Goal: Task Accomplishment & Management: Manage account settings

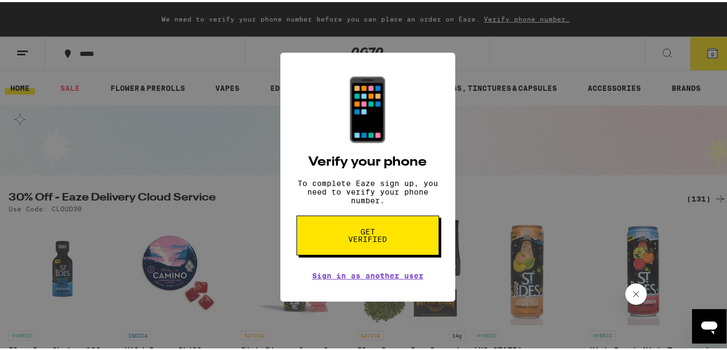
click at [389, 228] on button "Get verified" at bounding box center [368, 234] width 143 height 40
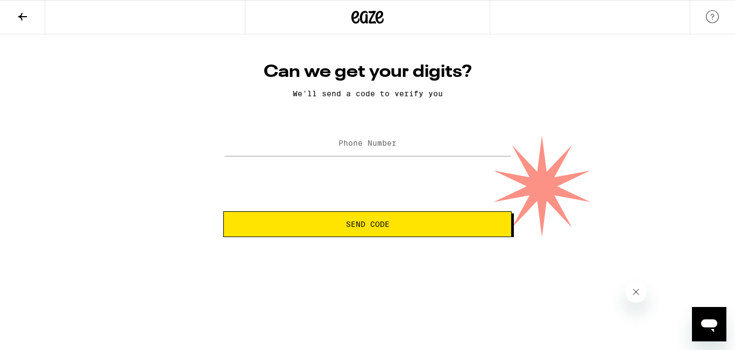
click at [335, 232] on button "Send Code" at bounding box center [367, 225] width 288 height 26
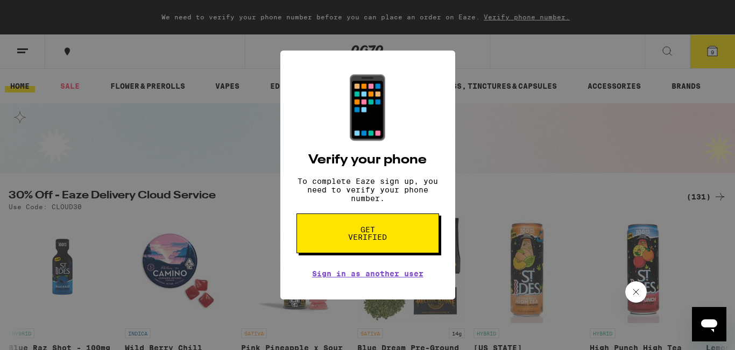
click at [364, 276] on div "Sign in as another user" at bounding box center [367, 271] width 111 height 14
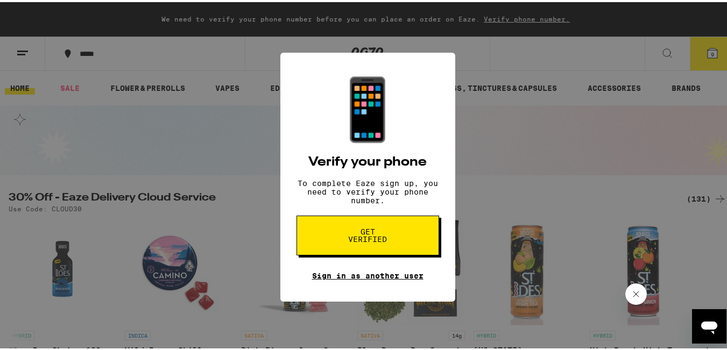
click at [372, 278] on link "Sign in as another user" at bounding box center [367, 274] width 111 height 9
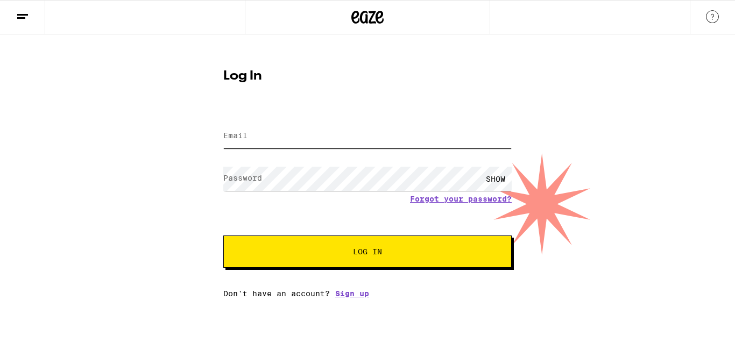
type input "[EMAIL_ADDRESS][DOMAIN_NAME]"
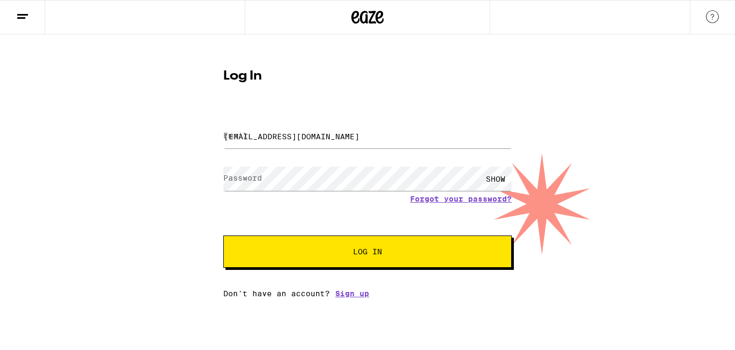
click at [378, 255] on span "Log In" at bounding box center [367, 252] width 29 height 8
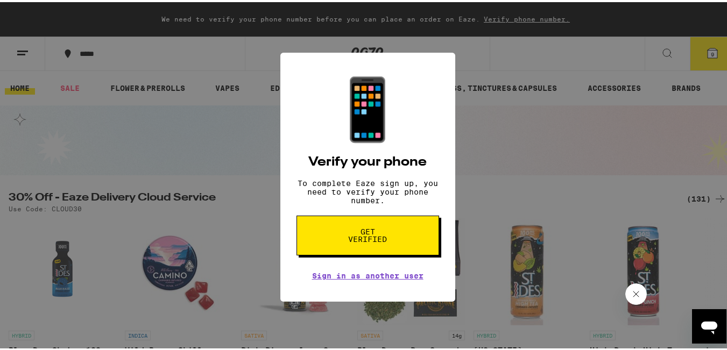
click at [639, 293] on icon "Cerrar mensaje de la compañía" at bounding box center [635, 294] width 9 height 9
click at [390, 253] on button "Get verified" at bounding box center [368, 234] width 143 height 40
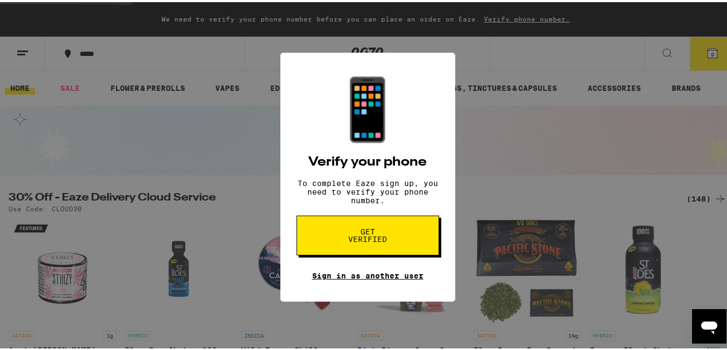
click at [372, 278] on link "Sign in as another user" at bounding box center [367, 274] width 111 height 9
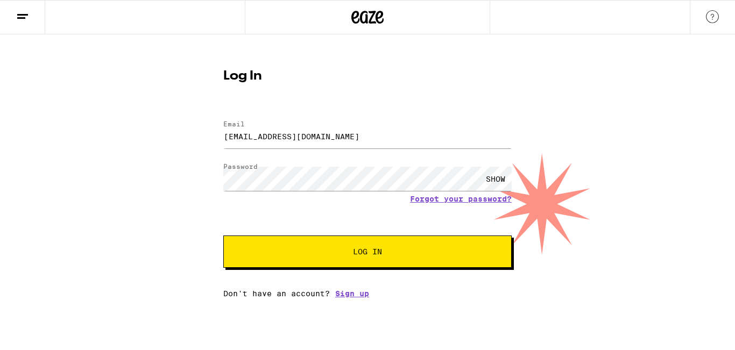
click at [365, 245] on button "Log In" at bounding box center [367, 252] width 288 height 32
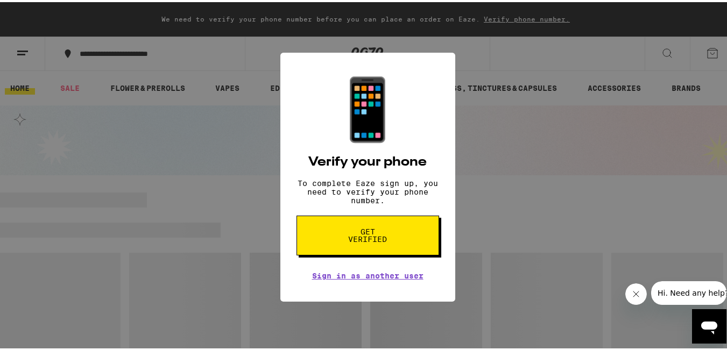
click at [361, 241] on span "Get verified" at bounding box center [367, 233] width 55 height 15
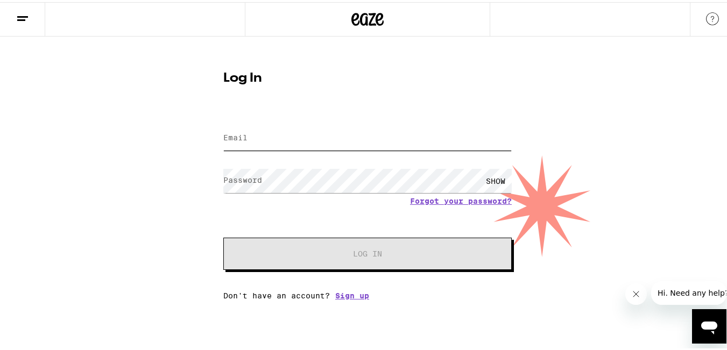
type input "alexsierrapetit@gmail.com"
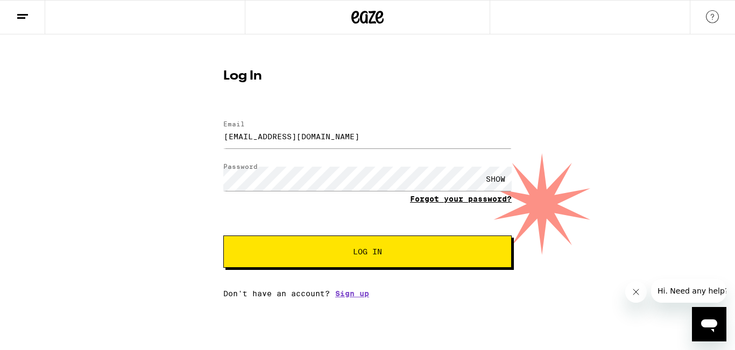
click at [438, 203] on link "Forgot your password?" at bounding box center [461, 199] width 102 height 9
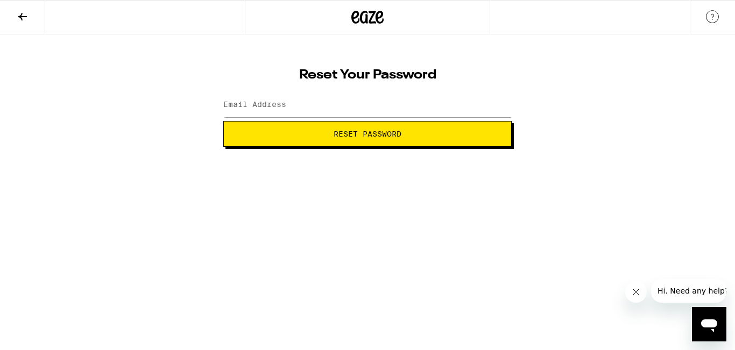
click at [284, 131] on span "Reset Password" at bounding box center [367, 134] width 270 height 8
click at [264, 117] on input "Email Address" at bounding box center [367, 105] width 288 height 24
type input "alexsierrapetit@gmail.com"
click at [351, 130] on span "Reset Password" at bounding box center [368, 134] width 68 height 8
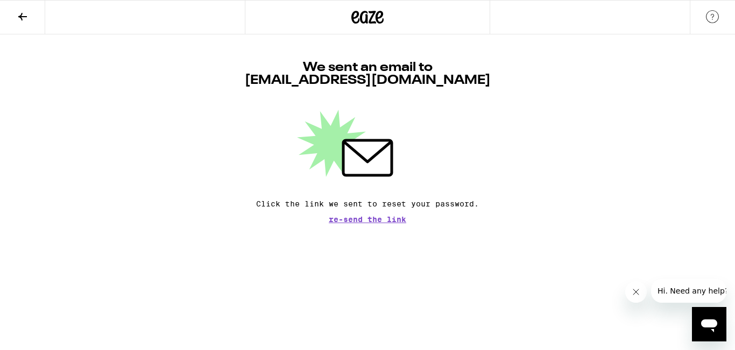
click at [359, 215] on div "We sent an email to alexsierrapetit@gmail.com Click the link we sent to reset y…" at bounding box center [367, 142] width 288 height 162
click at [359, 201] on p "Click the link we sent to reset your password." at bounding box center [367, 204] width 223 height 9
click at [357, 152] on icon at bounding box center [367, 158] width 51 height 38
drag, startPoint x: 632, startPoint y: 287, endPoint x: 637, endPoint y: 291, distance: 5.7
click at [637, 292] on button "Cerrar mensaje de la compañía" at bounding box center [636, 292] width 22 height 22
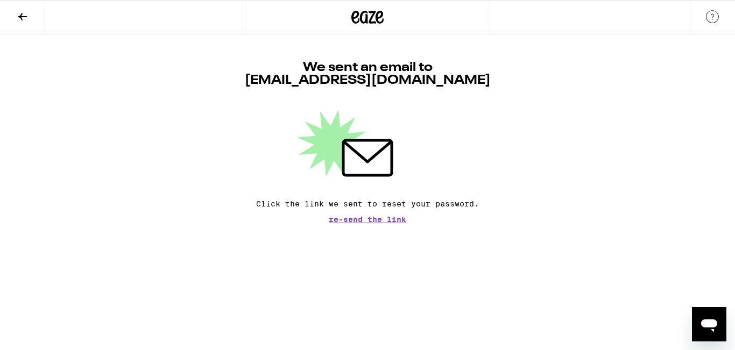
click at [391, 219] on span "Re-send the link" at bounding box center [367, 220] width 77 height 8
click at [359, 206] on p "Click the link we sent to reset your password." at bounding box center [367, 204] width 223 height 9
click at [359, 154] on icon at bounding box center [367, 158] width 51 height 38
click at [363, 146] on icon at bounding box center [367, 157] width 48 height 35
click at [368, 78] on h1 "We sent an email to alexsierrapetit@gmail.com" at bounding box center [368, 74] width 246 height 26
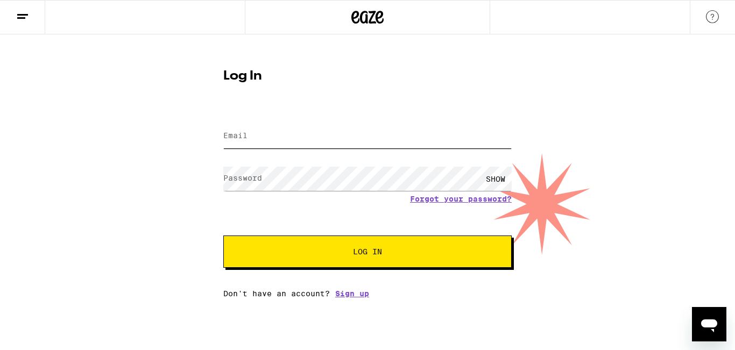
type input "alexsierrapetit@gmail.com"
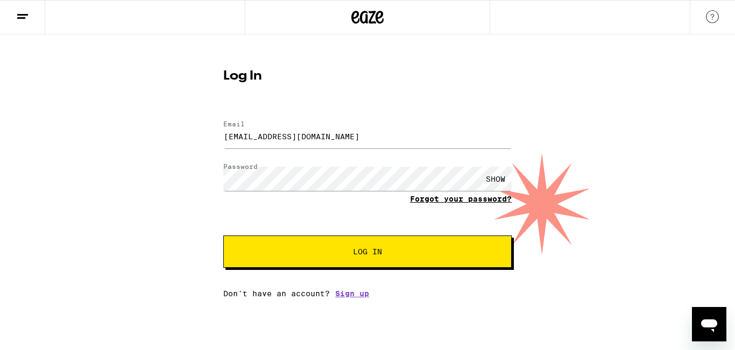
click at [482, 202] on link "Forgot your password?" at bounding box center [461, 199] width 102 height 9
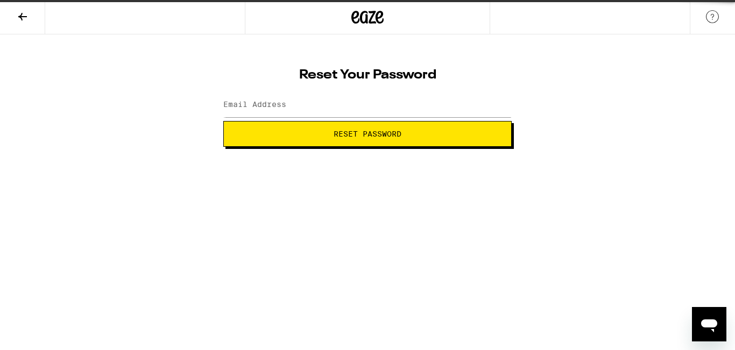
click at [480, 147] on html "Reset Your Password Email Address Reset Password Weed Delivery | Buy THC and CB…" at bounding box center [367, 73] width 735 height 147
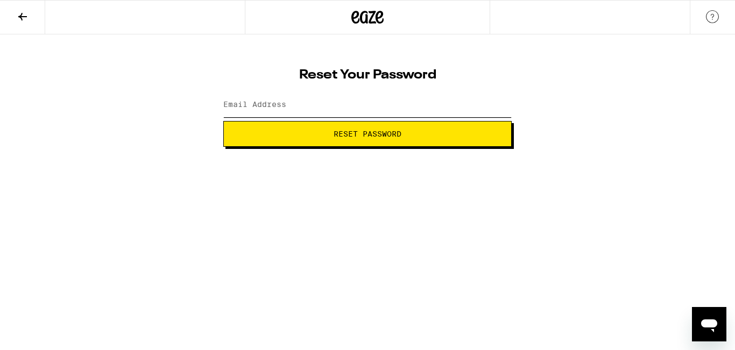
click at [360, 117] on input "Email Address" at bounding box center [367, 105] width 288 height 24
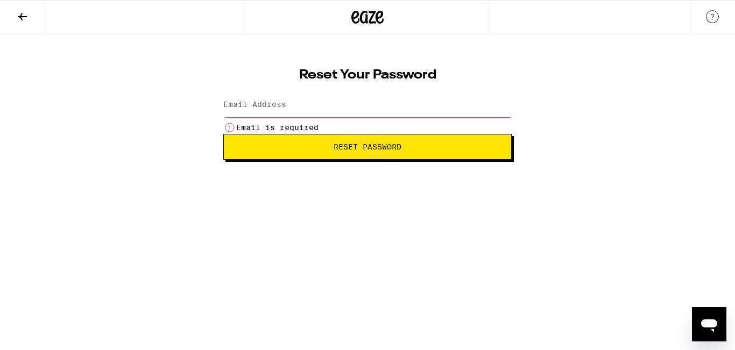
click at [299, 101] on input "Email Address" at bounding box center [367, 105] width 288 height 24
type input "alexsierrapetit@gmail.com"
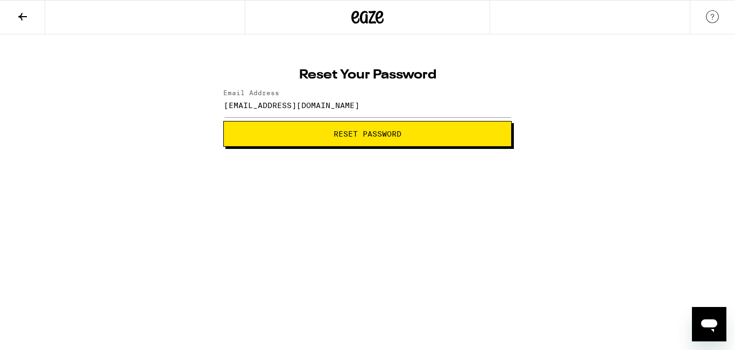
click at [319, 118] on div "alexsierrapetit@gmail.com" at bounding box center [367, 105] width 288 height 32
click at [365, 136] on span "Reset Password" at bounding box center [368, 134] width 68 height 8
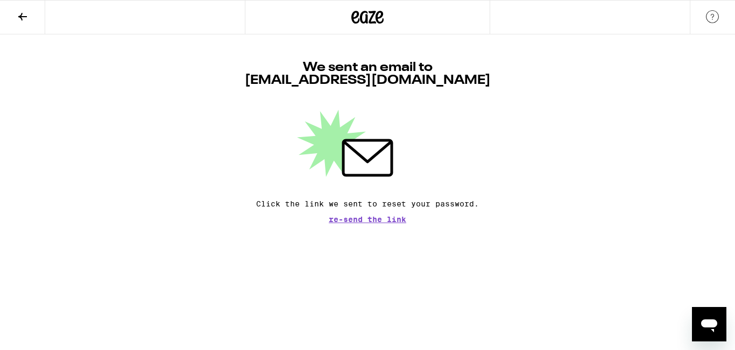
click at [353, 219] on span "Re-send the link" at bounding box center [367, 220] width 77 height 8
drag, startPoint x: 258, startPoint y: 205, endPoint x: 479, endPoint y: 201, distance: 221.2
click at [479, 201] on p "Click the link we sent to reset your password." at bounding box center [367, 204] width 223 height 9
click at [460, 206] on p "Click the link we sent to reset your password." at bounding box center [367, 204] width 223 height 9
drag, startPoint x: 246, startPoint y: 204, endPoint x: 489, endPoint y: 203, distance: 242.2
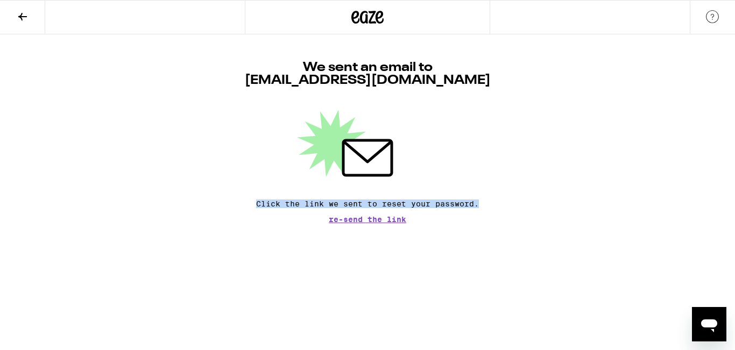
click at [489, 203] on div "We sent an email to alexsierrapetit@gmail.com Click the link we sent to reset y…" at bounding box center [367, 142] width 288 height 162
drag, startPoint x: 492, startPoint y: 144, endPoint x: 468, endPoint y: 147, distance: 24.4
click at [491, 145] on div at bounding box center [367, 143] width 288 height 67
click at [367, 146] on icon at bounding box center [367, 157] width 48 height 35
click at [361, 219] on span "Re-send the link" at bounding box center [367, 220] width 77 height 8
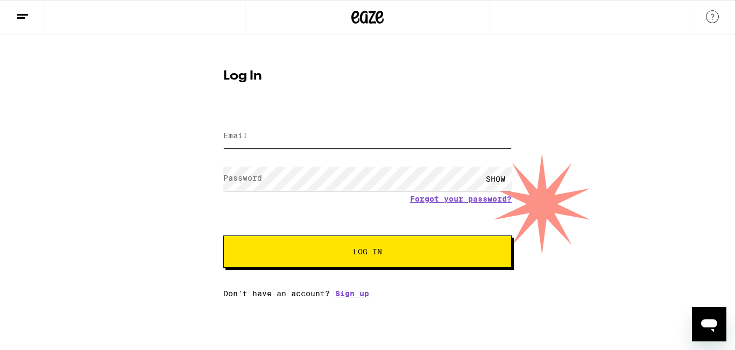
type input "alexsierrapetit@gmail.com"
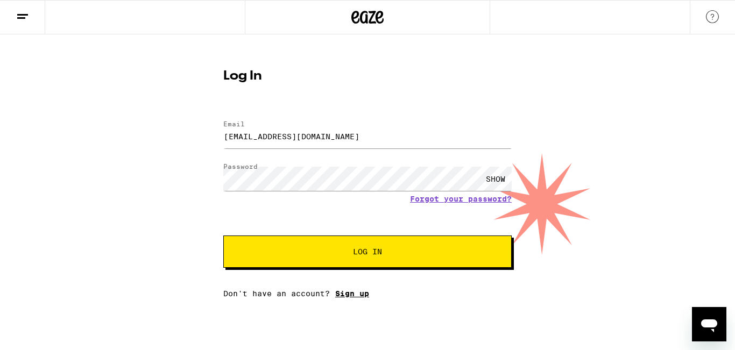
click at [350, 294] on link "Sign up" at bounding box center [352, 294] width 34 height 9
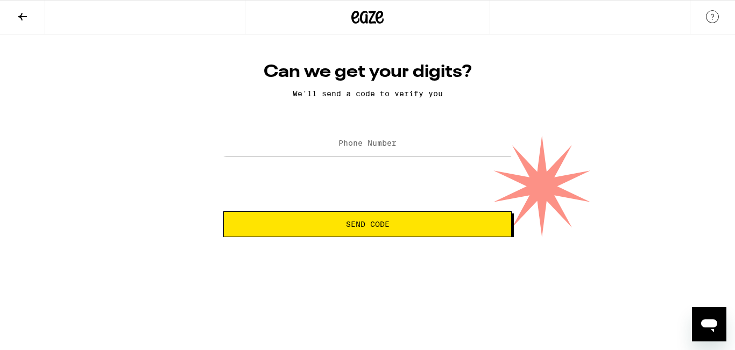
click at [369, 227] on span "Send Code" at bounding box center [368, 225] width 44 height 8
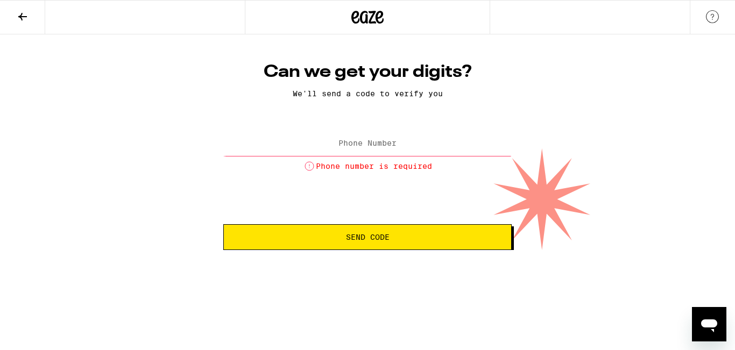
drag, startPoint x: 369, startPoint y: 227, endPoint x: 292, endPoint y: 110, distance: 139.9
click at [292, 110] on div "Can we get your digits? We'll send a code to verify you Phone Number Phone numb…" at bounding box center [368, 155] width 310 height 189
click at [373, 147] on label "Phone Number" at bounding box center [368, 143] width 58 height 9
click at [371, 177] on form "Phone Number Phone number is required Send Code" at bounding box center [367, 189] width 288 height 122
click at [361, 164] on li "Phone number is required" at bounding box center [367, 166] width 288 height 13
